Goal: Information Seeking & Learning: Learn about a topic

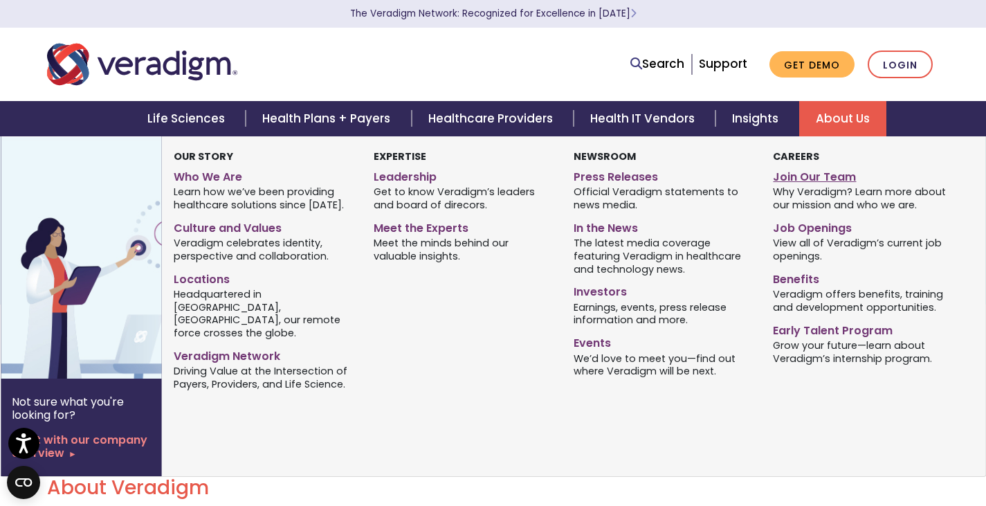
click at [802, 177] on link "Join Our Team" at bounding box center [862, 175] width 179 height 20
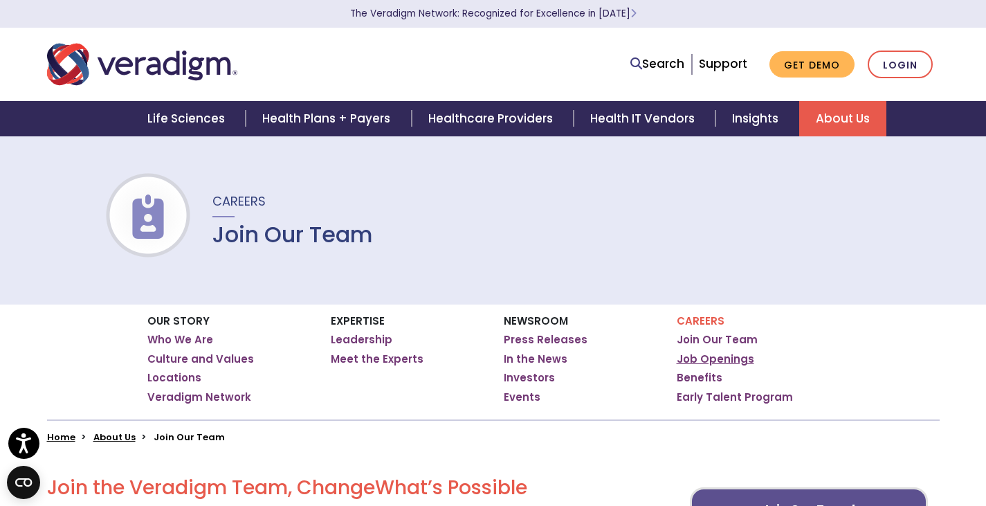
click at [720, 360] on link "Job Openings" at bounding box center [715, 359] width 77 height 14
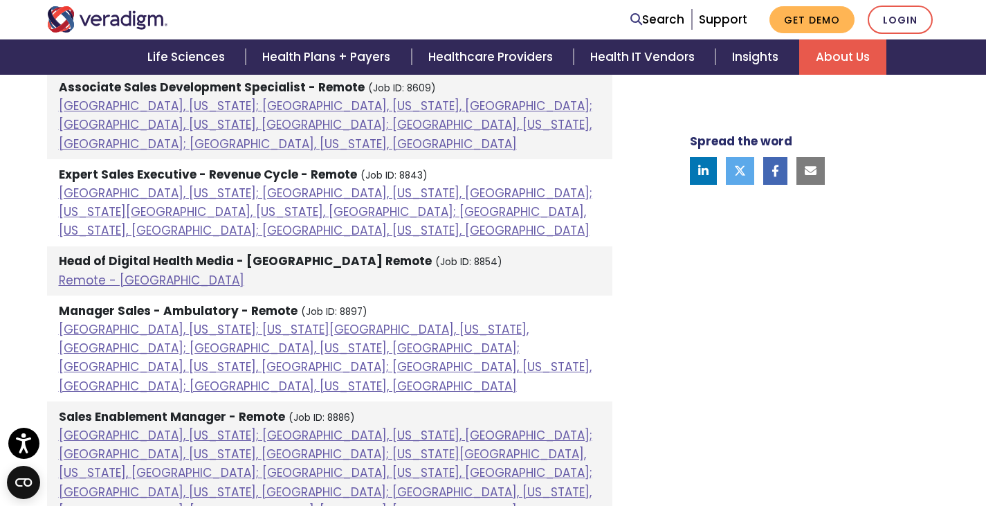
scroll to position [1384, 0]
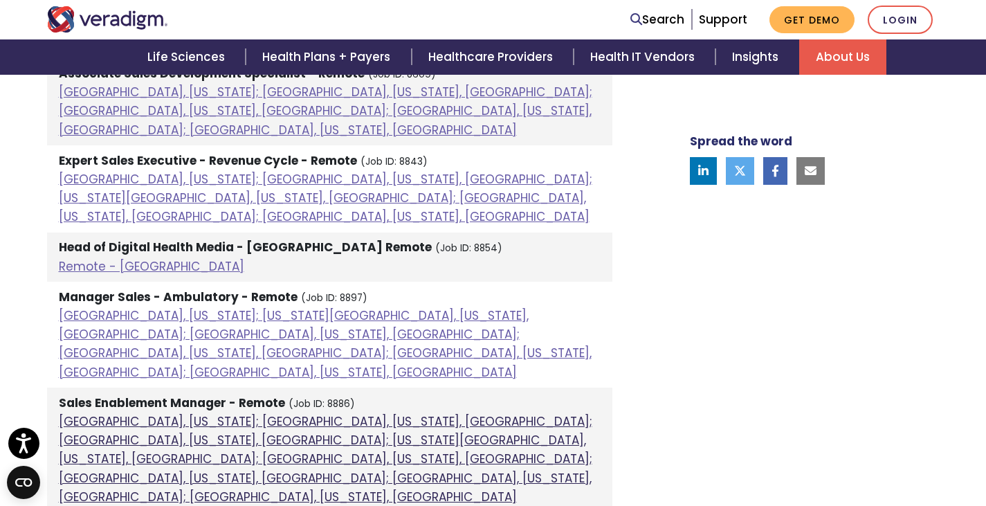
click at [212, 413] on link "Atlanta, Georgia; Chicago, Illinois, United States; Dallas, Texas, United State…" at bounding box center [325, 459] width 533 height 92
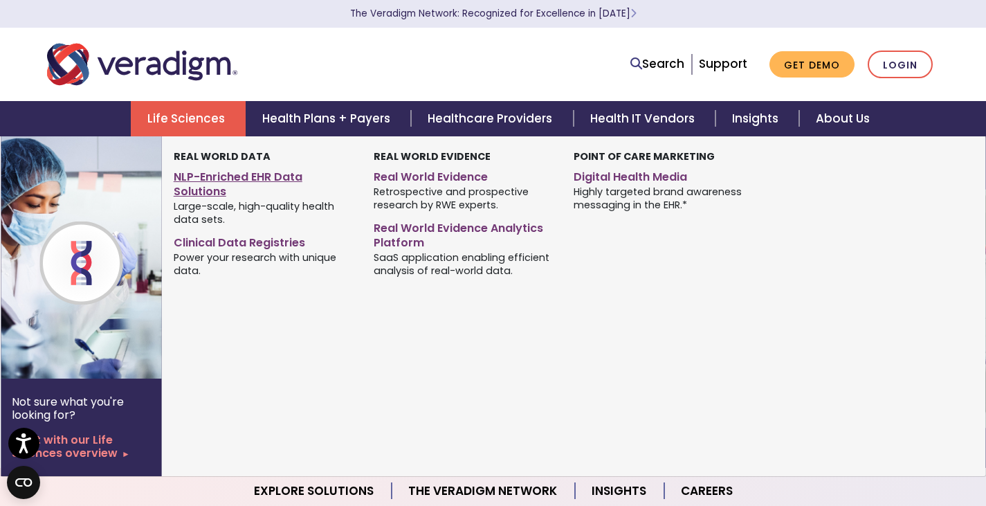
click at [204, 185] on link "NLP-Enriched EHR Data Solutions" at bounding box center [263, 182] width 179 height 35
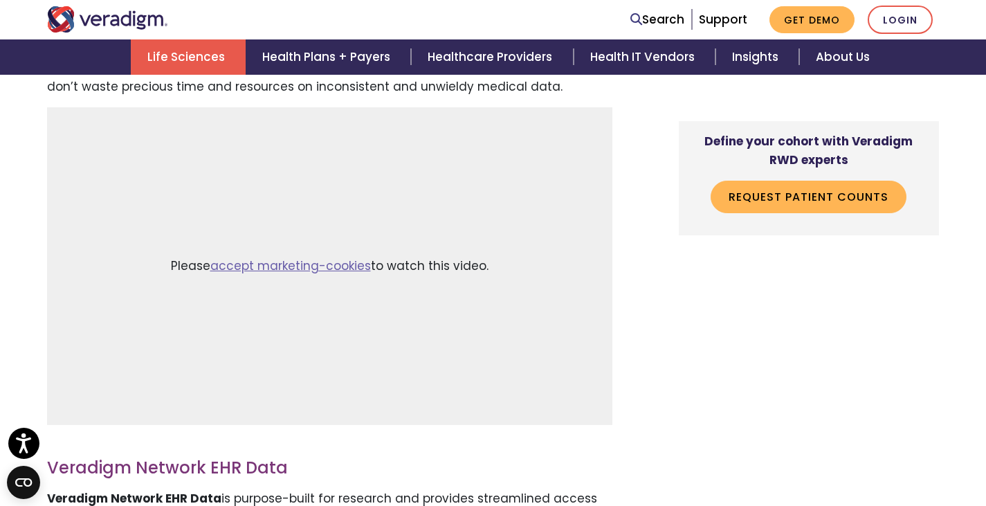
scroll to position [623, 0]
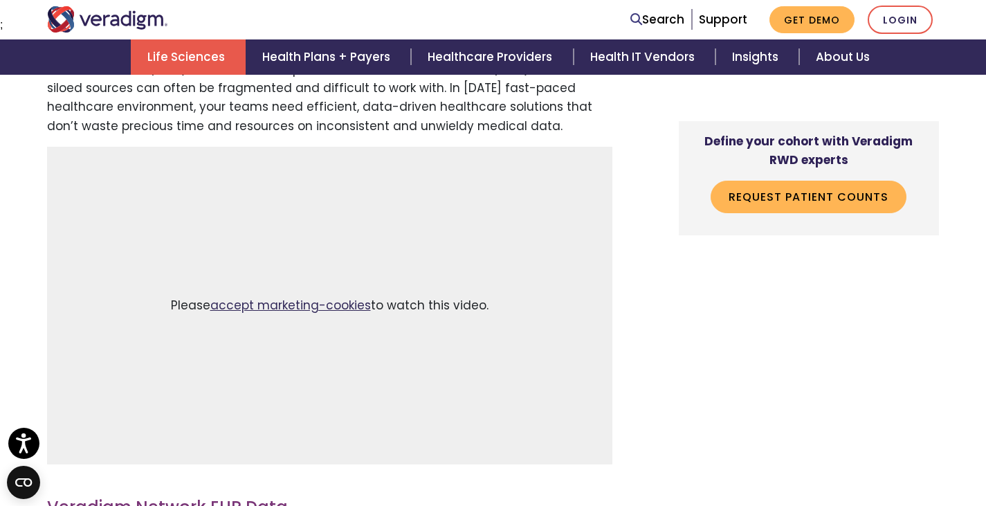
click at [266, 311] on link "accept marketing-cookies" at bounding box center [290, 305] width 161 height 17
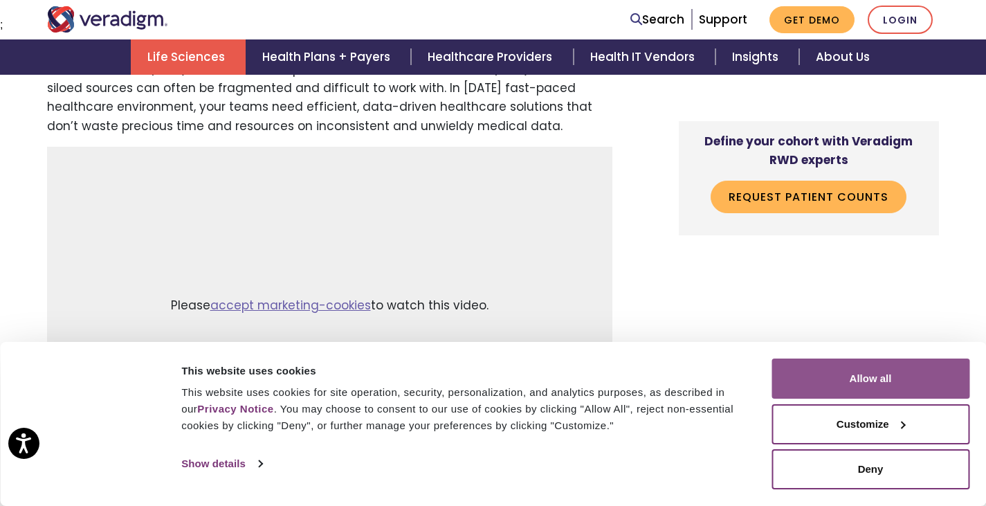
click at [854, 383] on button "Allow all" at bounding box center [870, 378] width 198 height 40
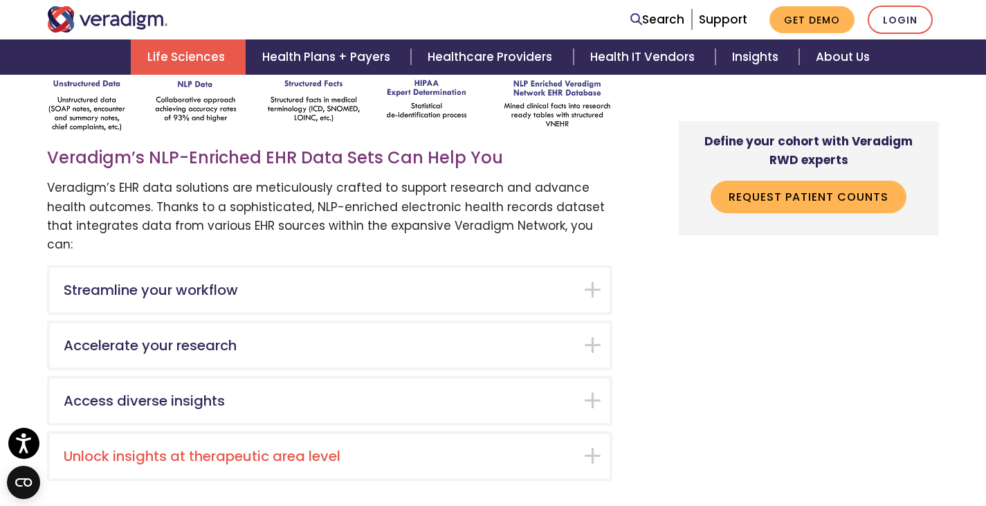
scroll to position [2352, 0]
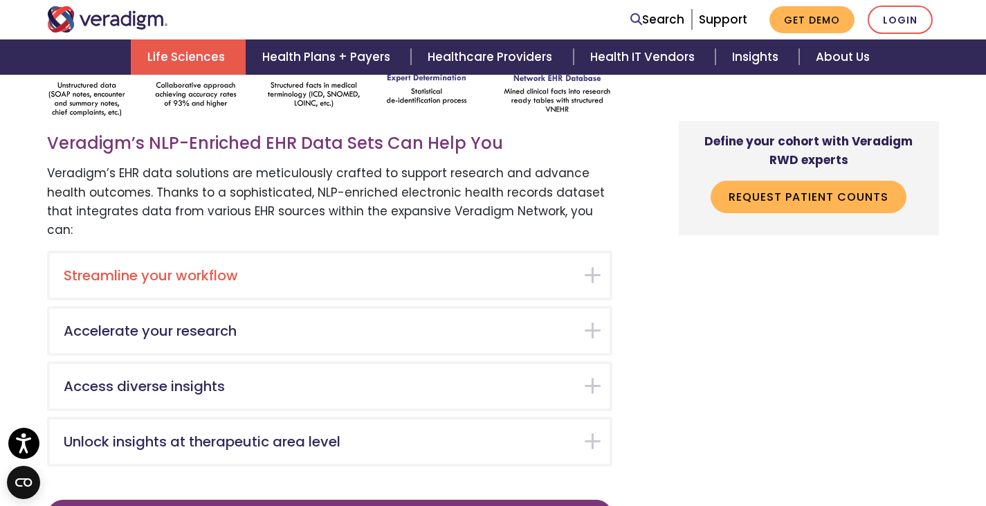
click at [585, 253] on div "Streamline your workflow" at bounding box center [330, 275] width 560 height 44
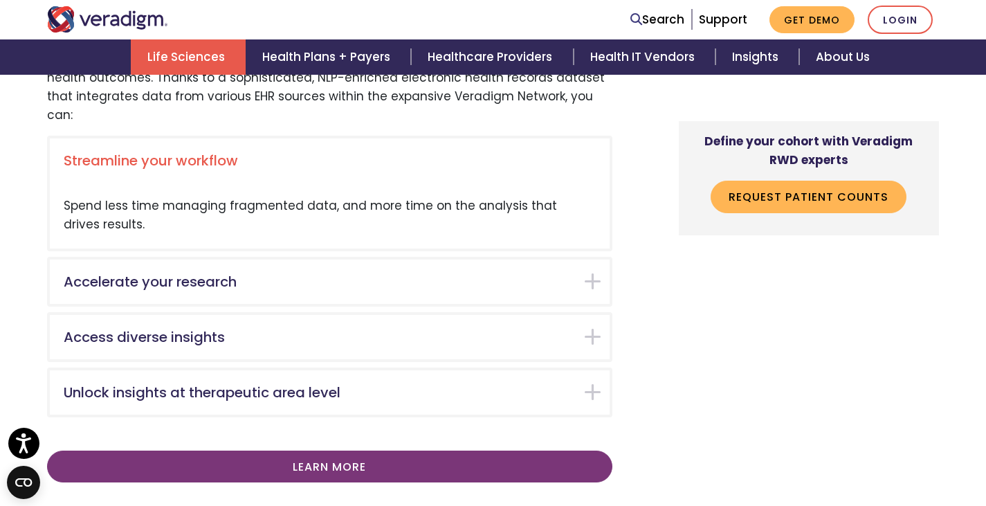
scroll to position [2489, 0]
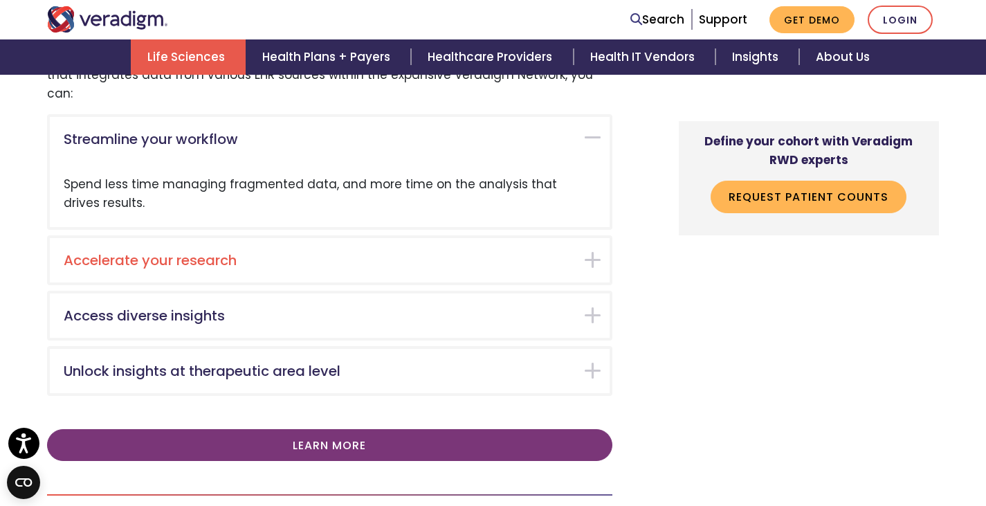
click at [596, 238] on div "Accelerate your research" at bounding box center [330, 260] width 560 height 44
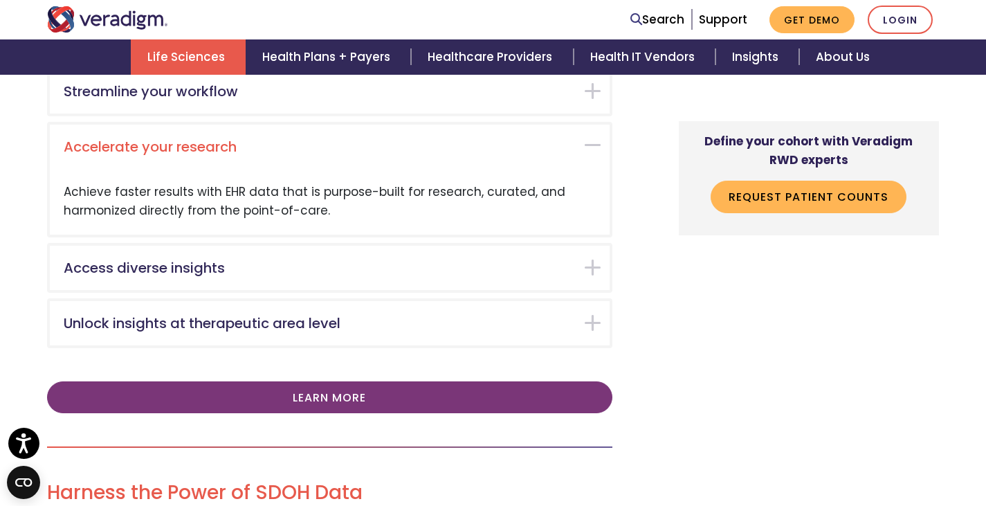
scroll to position [2544, 0]
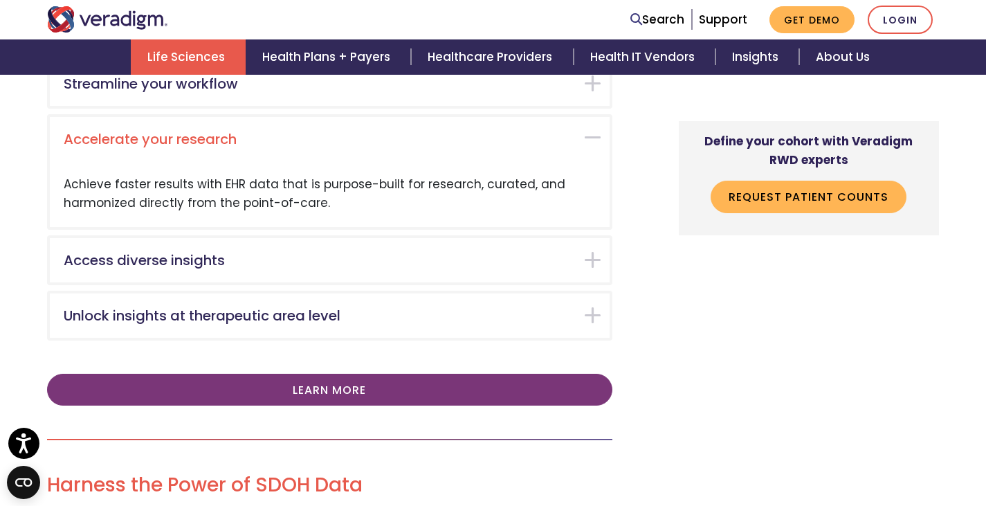
click at [596, 238] on div "Access diverse insights" at bounding box center [330, 260] width 560 height 44
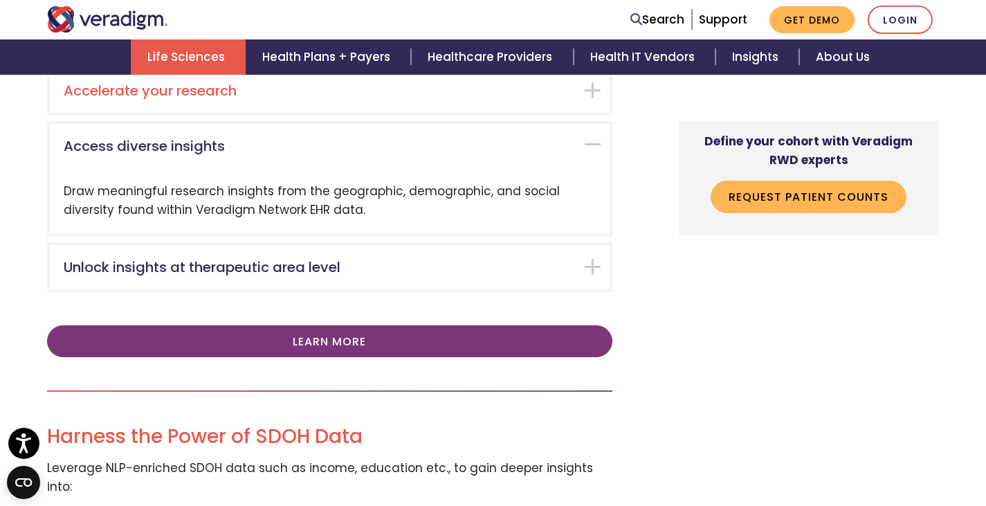
scroll to position [2599, 0]
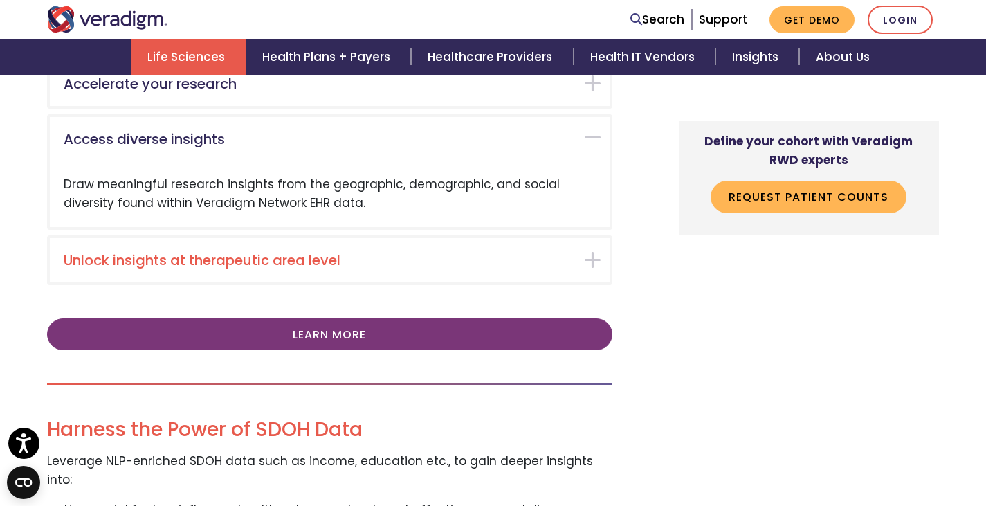
click at [595, 238] on div "Unlock insights at therapeutic area level" at bounding box center [330, 260] width 560 height 44
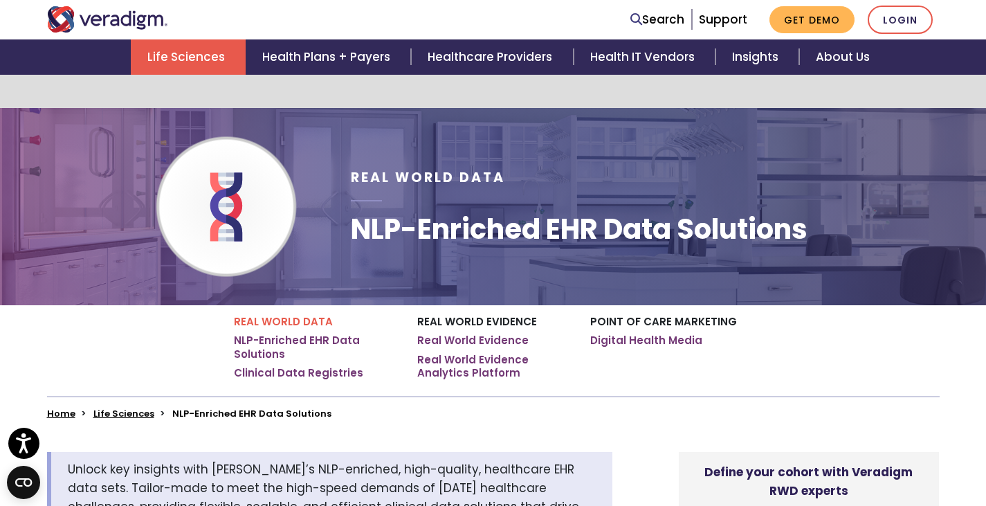
scroll to position [0, 0]
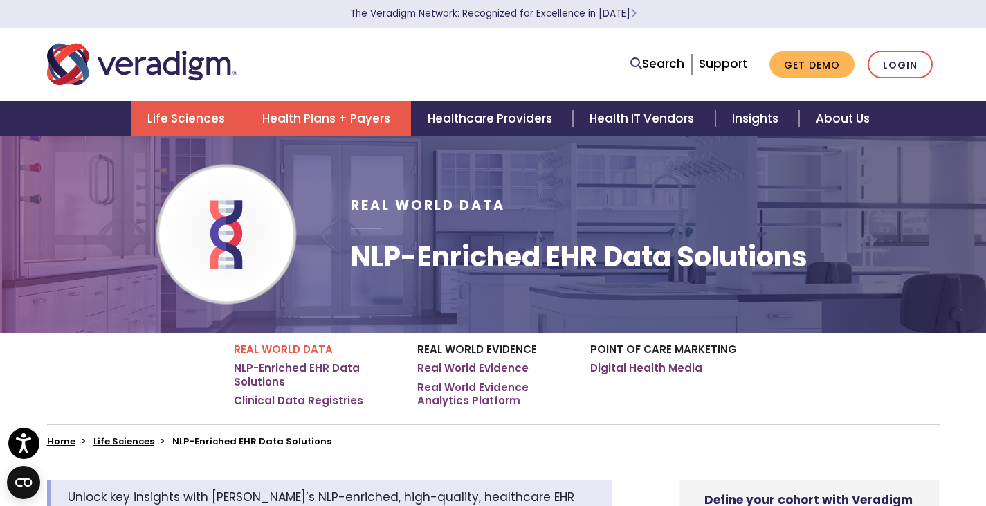
click at [323, 126] on link "Health Plans + Payers" at bounding box center [328, 118] width 165 height 35
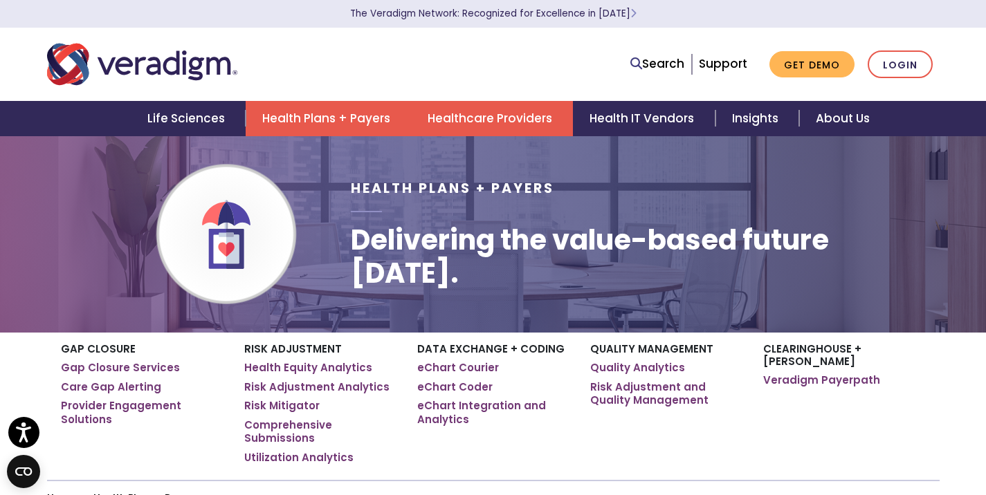
click at [470, 113] on link "Healthcare Providers" at bounding box center [492, 118] width 162 height 35
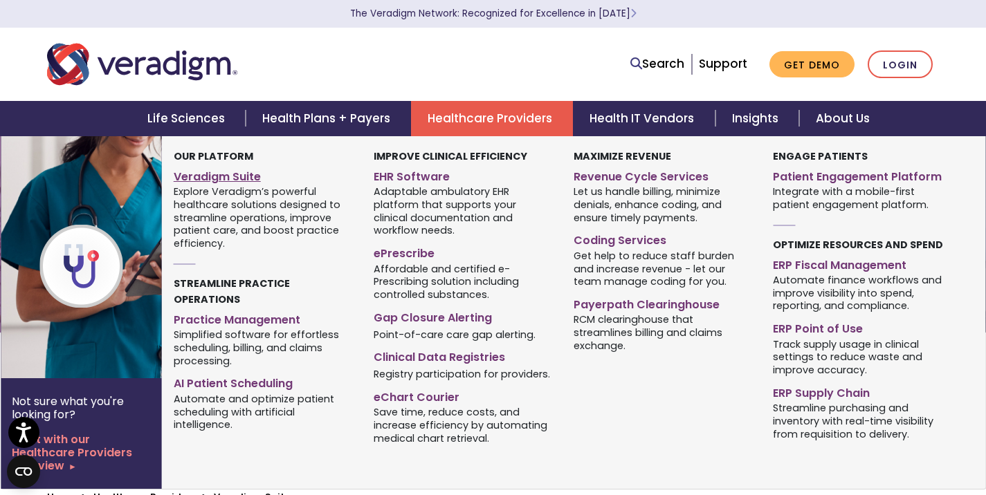
click at [223, 181] on link "Veradigm Suite" at bounding box center [263, 175] width 179 height 20
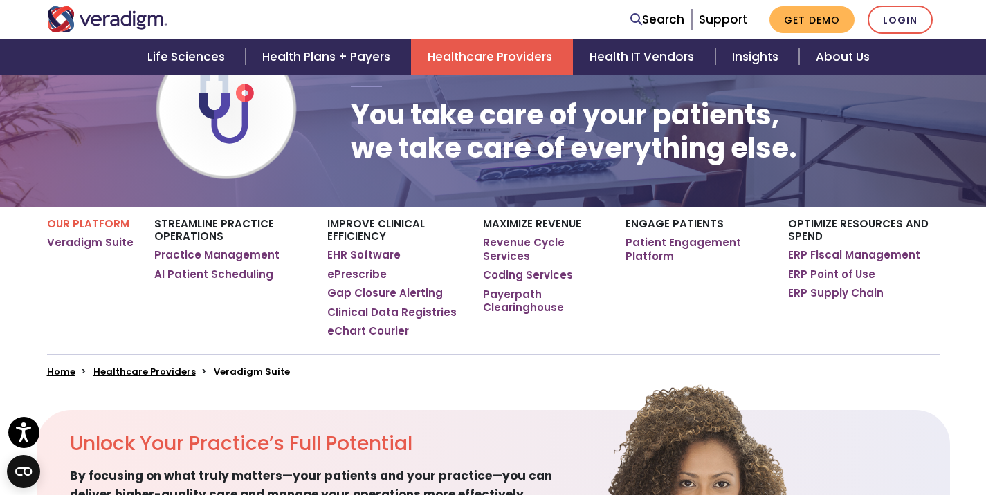
scroll to position [138, 0]
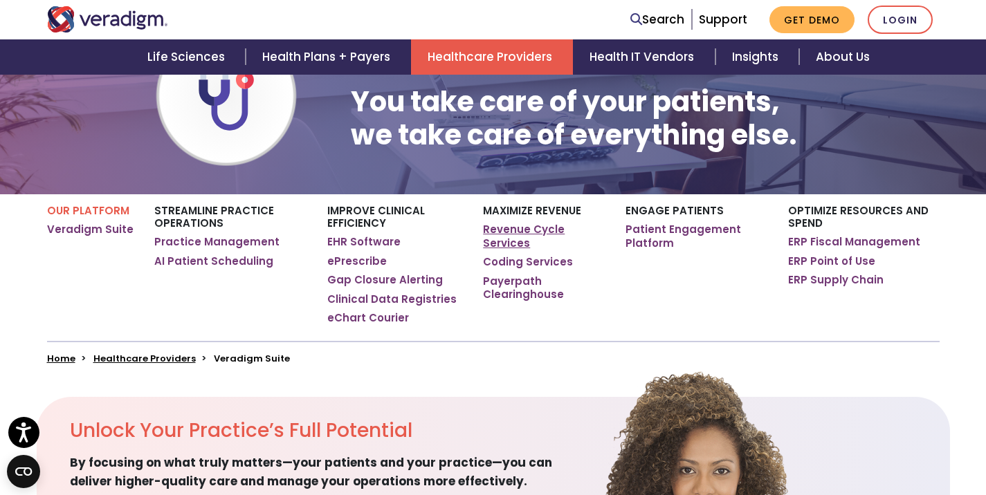
click at [497, 233] on link "Revenue Cycle Services" at bounding box center [543, 236] width 121 height 27
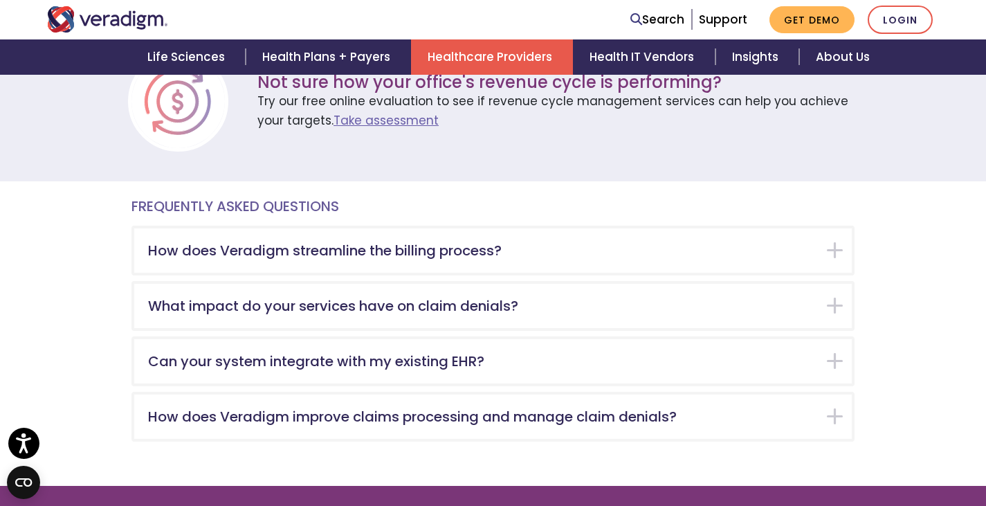
scroll to position [2352, 0]
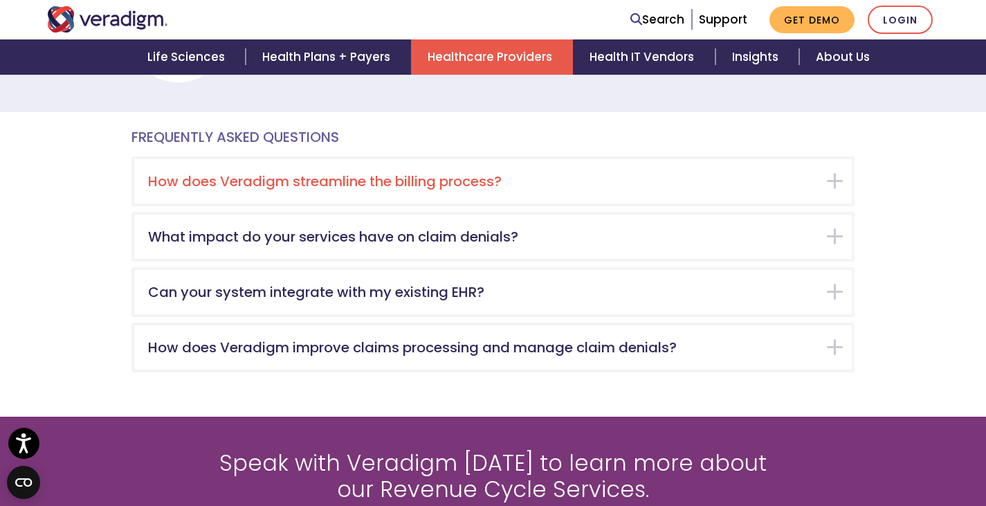
click at [486, 173] on h5 "How does Veradigm streamline the billing process?" at bounding box center [482, 181] width 669 height 17
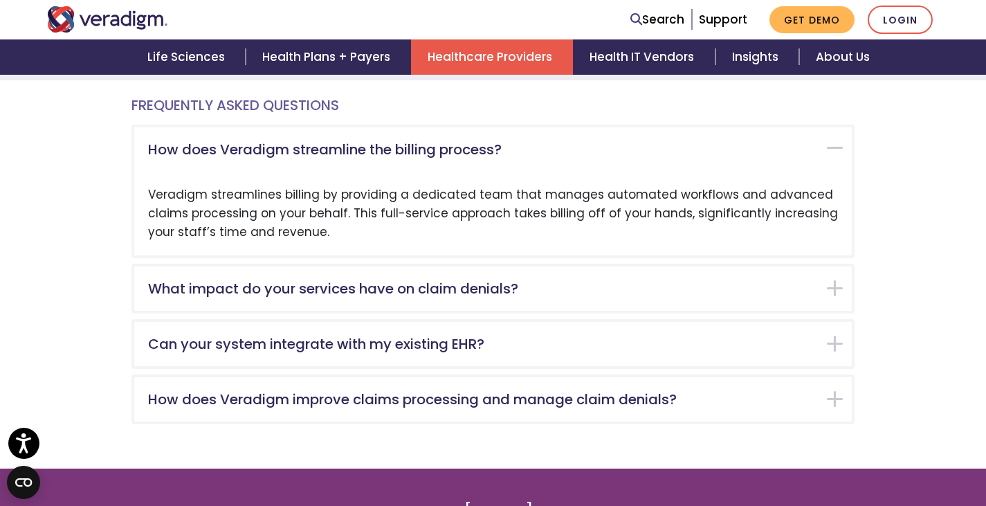
scroll to position [2413, 0]
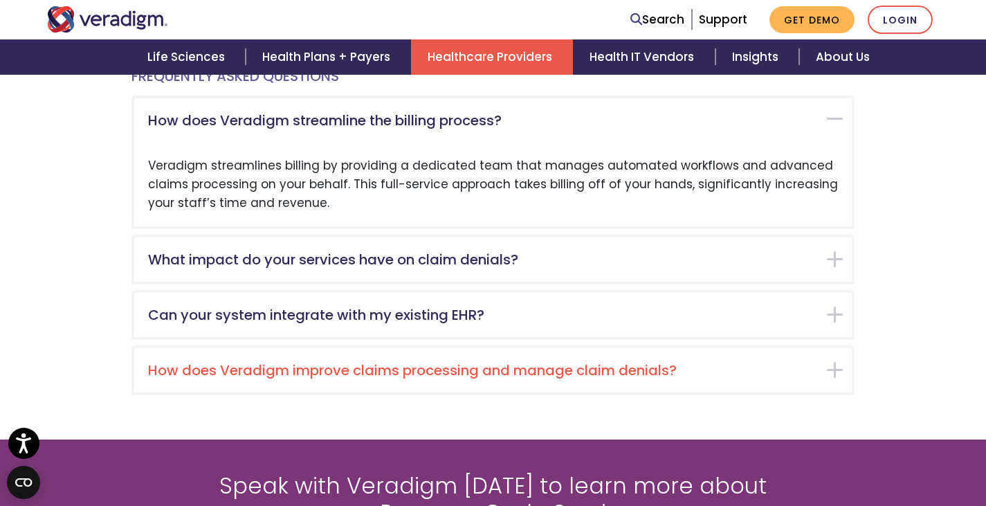
click at [302, 362] on h5 "How does Veradigm improve claims processing and manage claim denials?" at bounding box center [482, 370] width 669 height 17
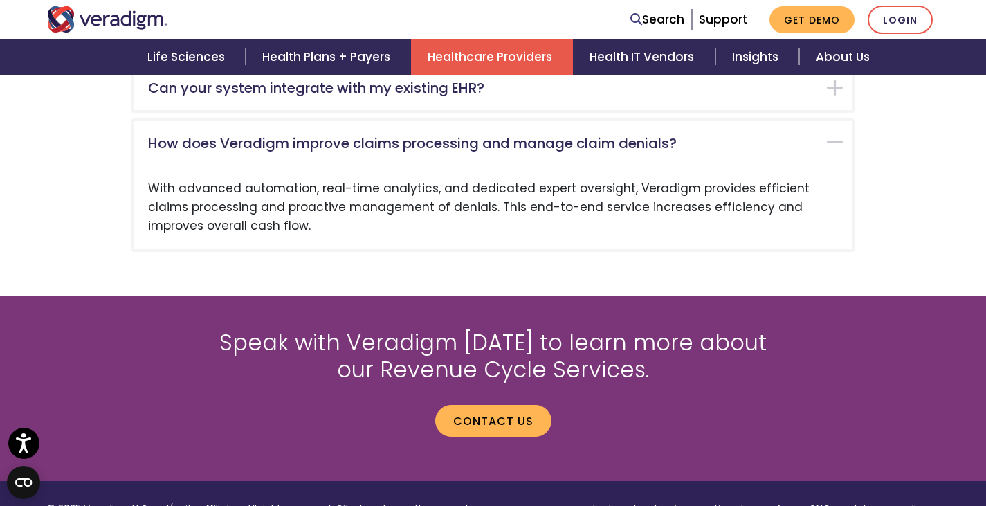
scroll to position [2579, 0]
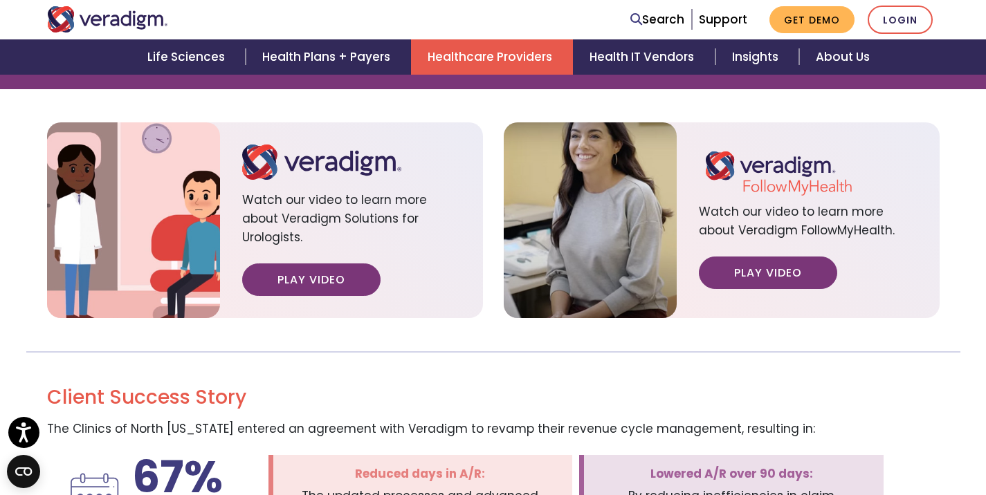
scroll to position [1730, 0]
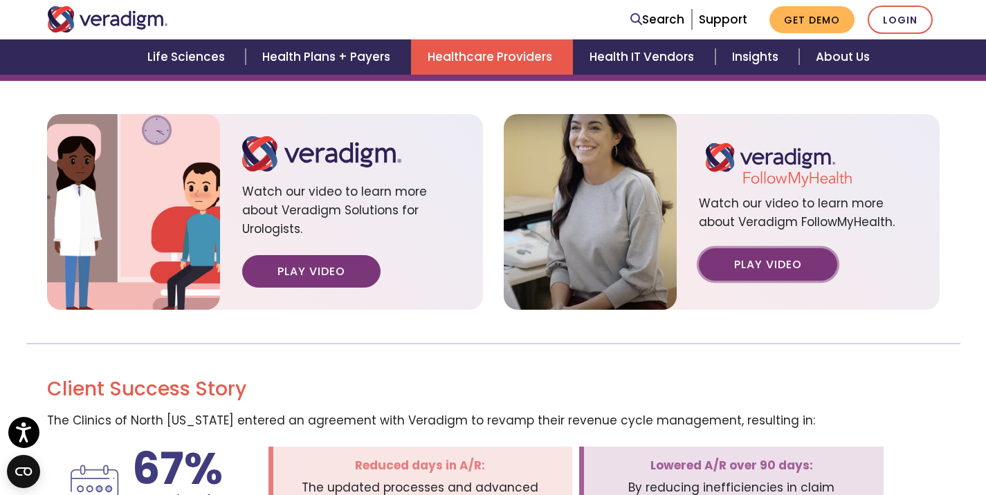
click at [762, 248] on link "Play Video" at bounding box center [768, 264] width 138 height 32
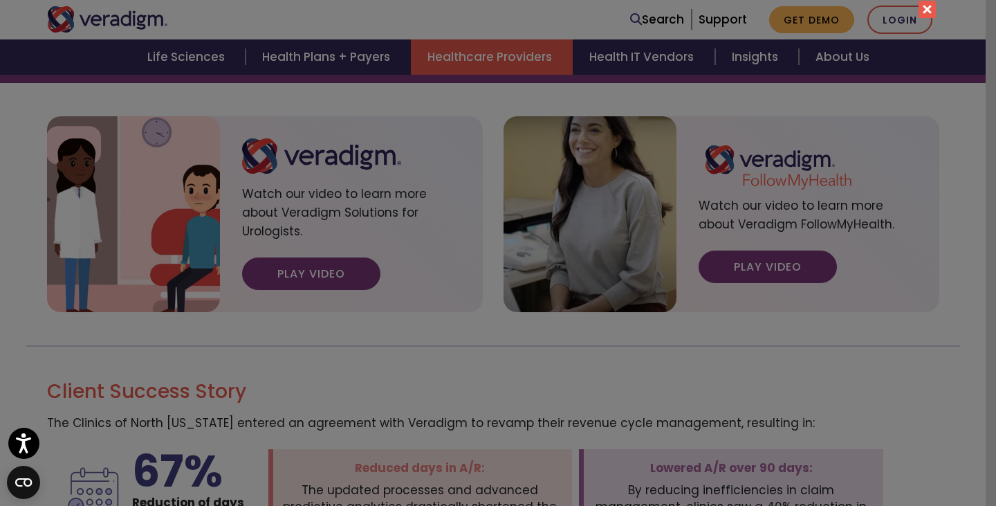
click at [924, 10] on button "Close" at bounding box center [927, 9] width 17 height 17
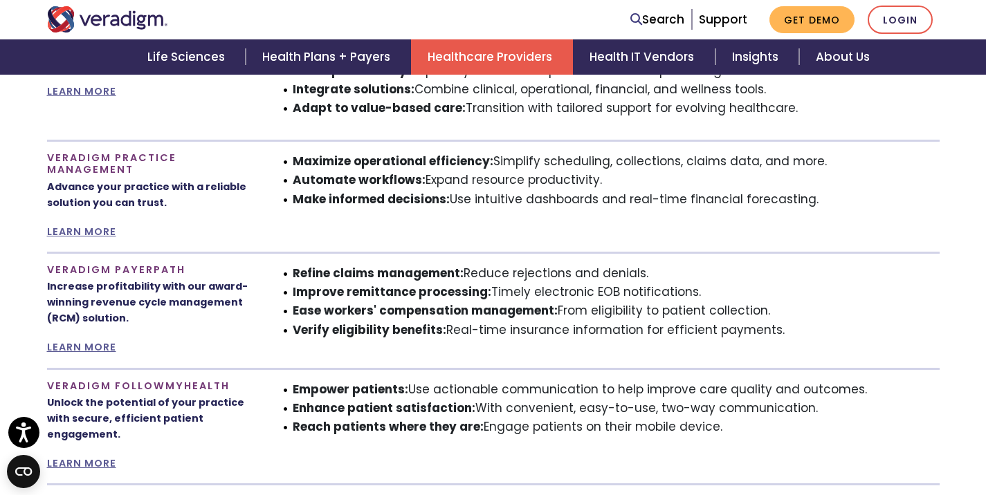
scroll to position [933, 0]
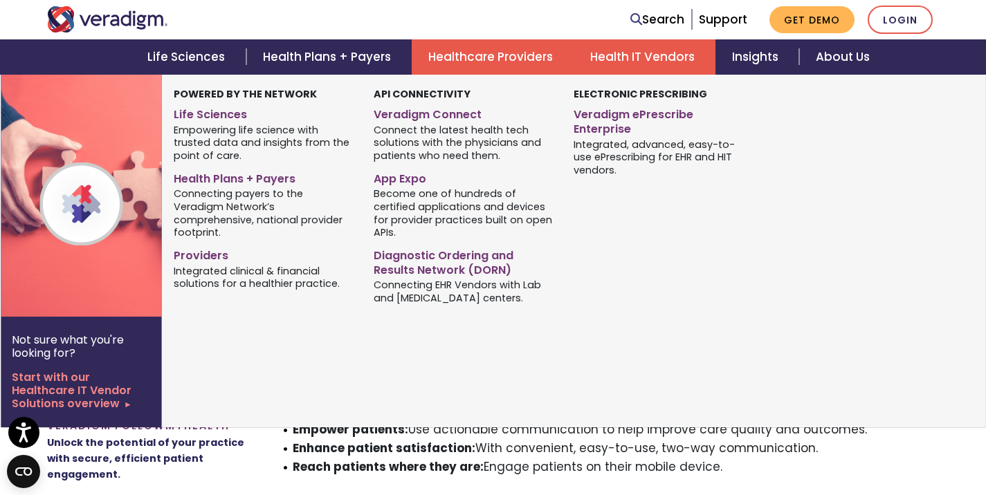
click at [639, 57] on link "Health IT Vendors" at bounding box center [645, 56] width 142 height 35
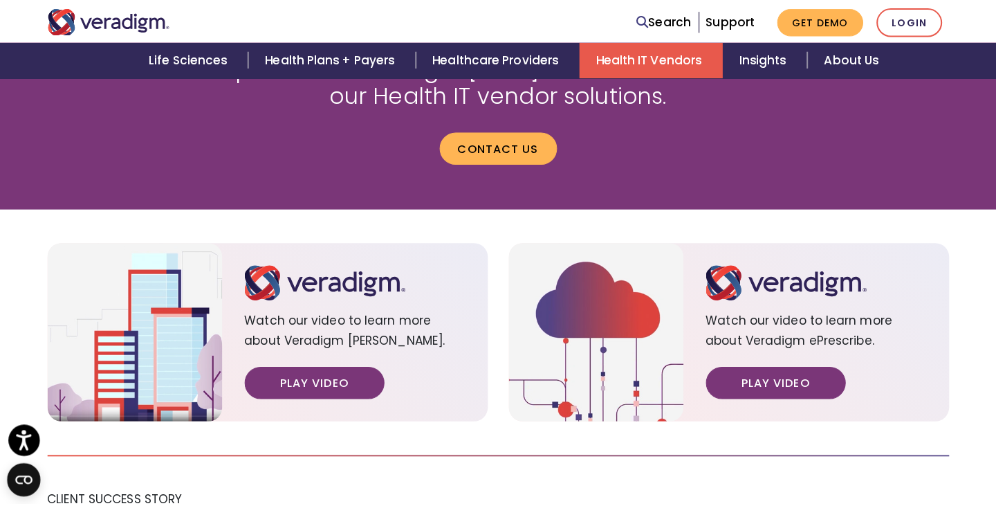
scroll to position [1384, 0]
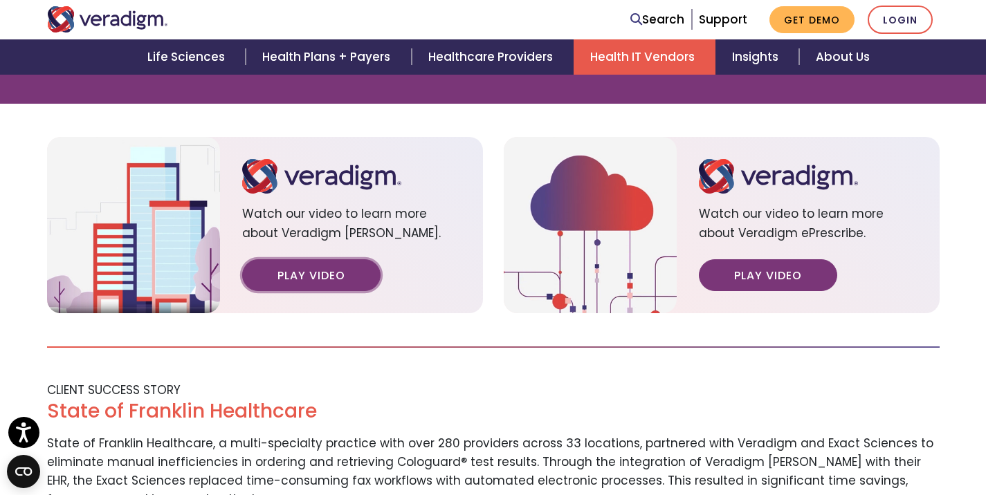
click at [316, 259] on link "Play Video" at bounding box center [311, 275] width 138 height 32
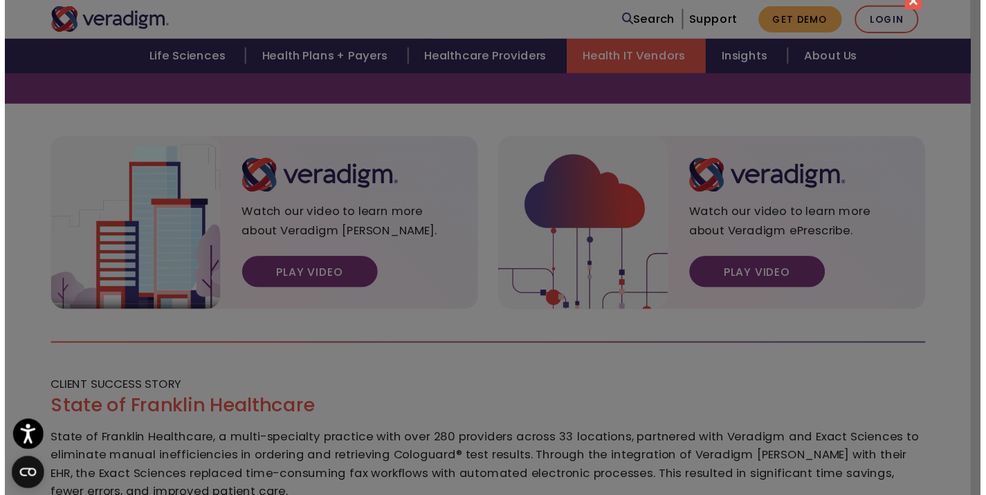
scroll to position [0, 0]
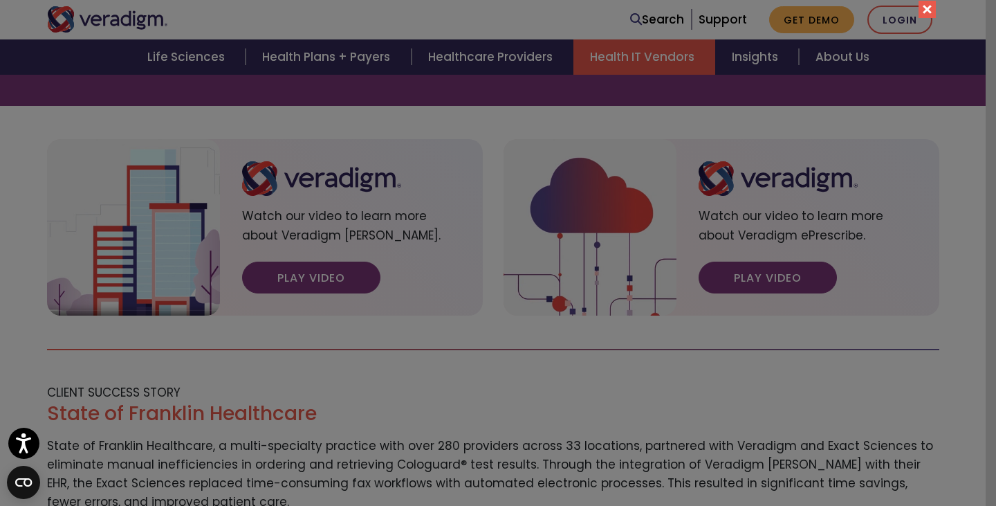
click at [920, 12] on button "Close" at bounding box center [927, 9] width 17 height 17
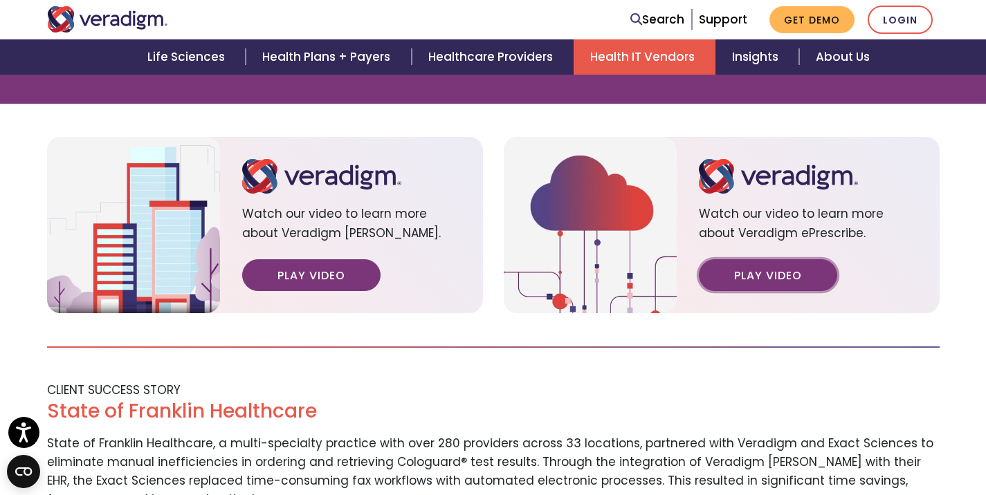
click at [764, 259] on link "Play Video" at bounding box center [768, 275] width 138 height 32
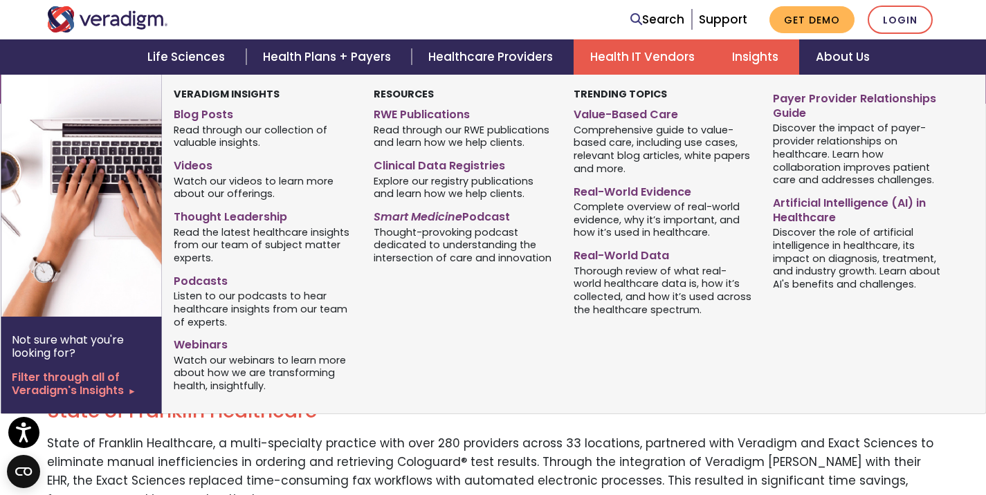
click at [760, 44] on link "Insights" at bounding box center [757, 56] width 84 height 35
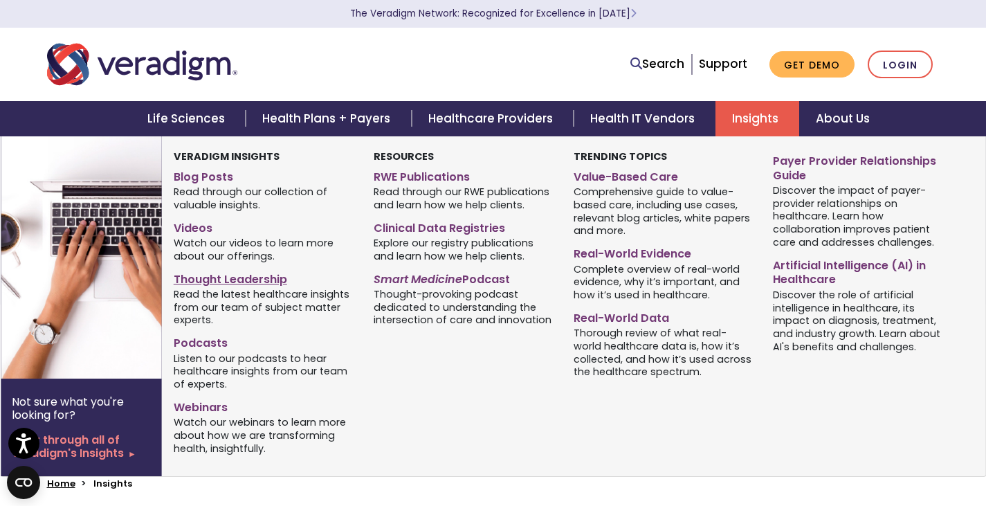
click at [237, 281] on link "Thought Leadership" at bounding box center [263, 277] width 179 height 20
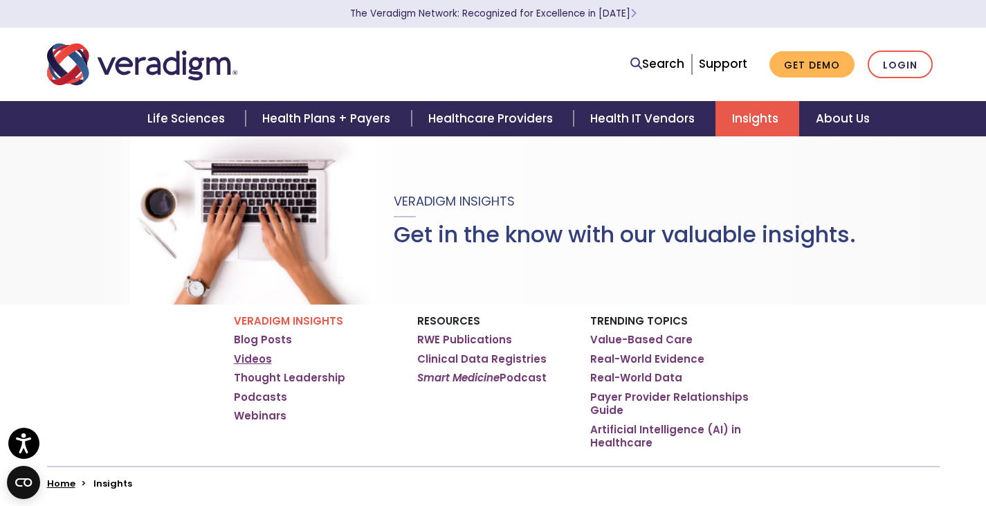
click at [255, 364] on link "Videos" at bounding box center [253, 359] width 38 height 14
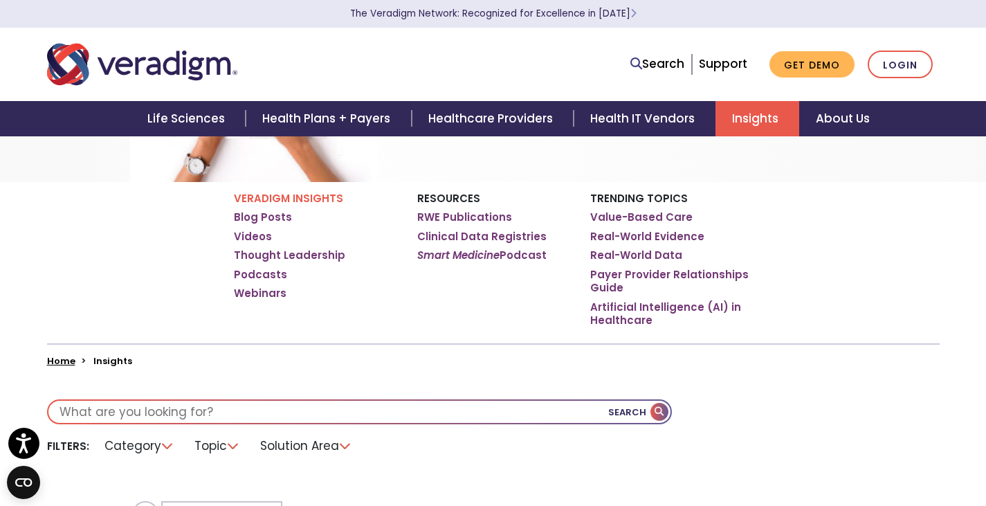
scroll to position [69, 0]
